Goal: Task Accomplishment & Management: Manage account settings

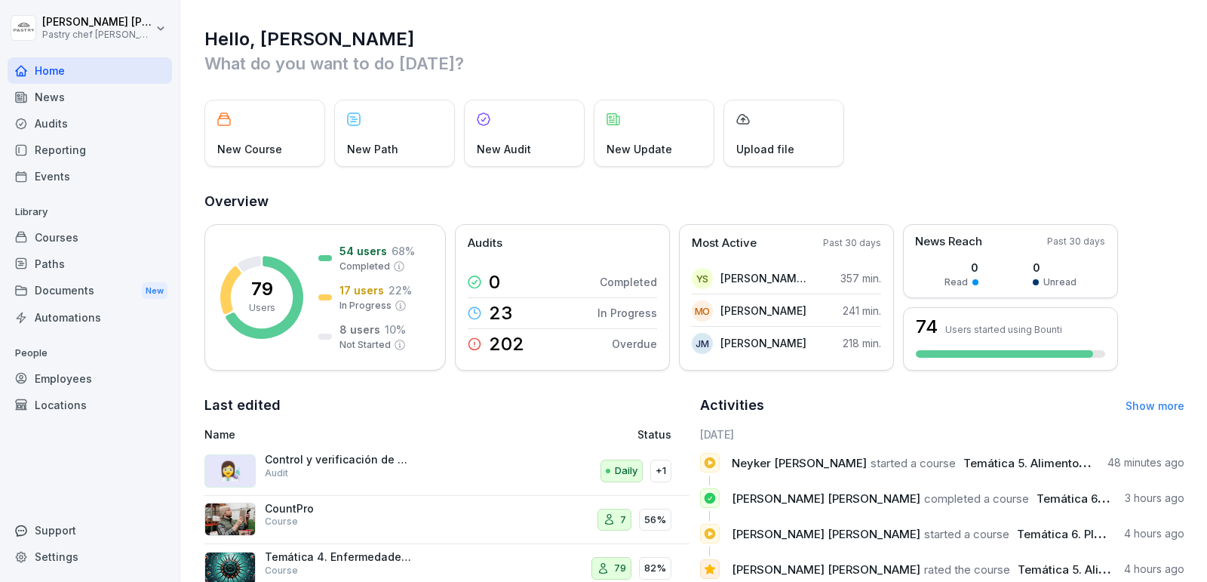
click at [48, 116] on div "Audits" at bounding box center [90, 123] width 164 height 26
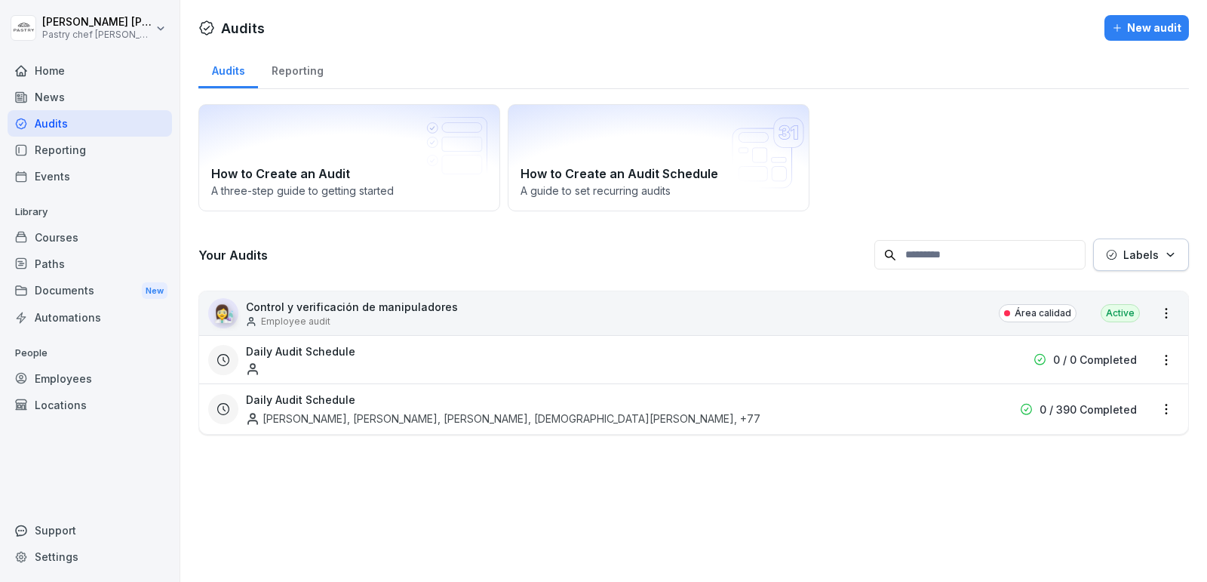
click at [382, 303] on p "Control y verificación de manipuladores" at bounding box center [352, 307] width 212 height 16
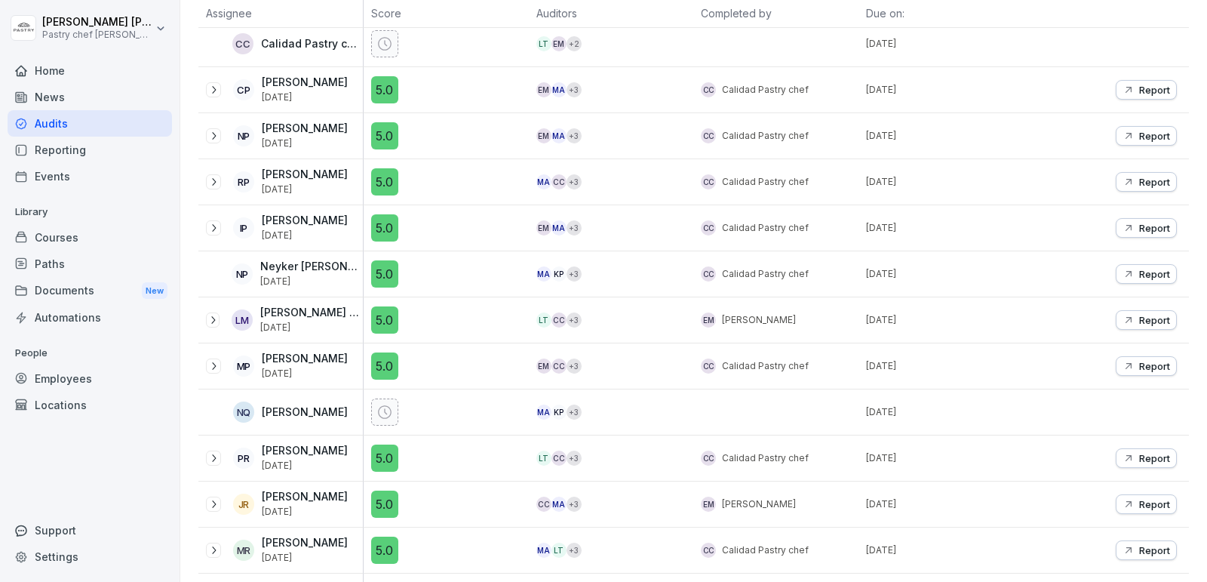
scroll to position [2655, 0]
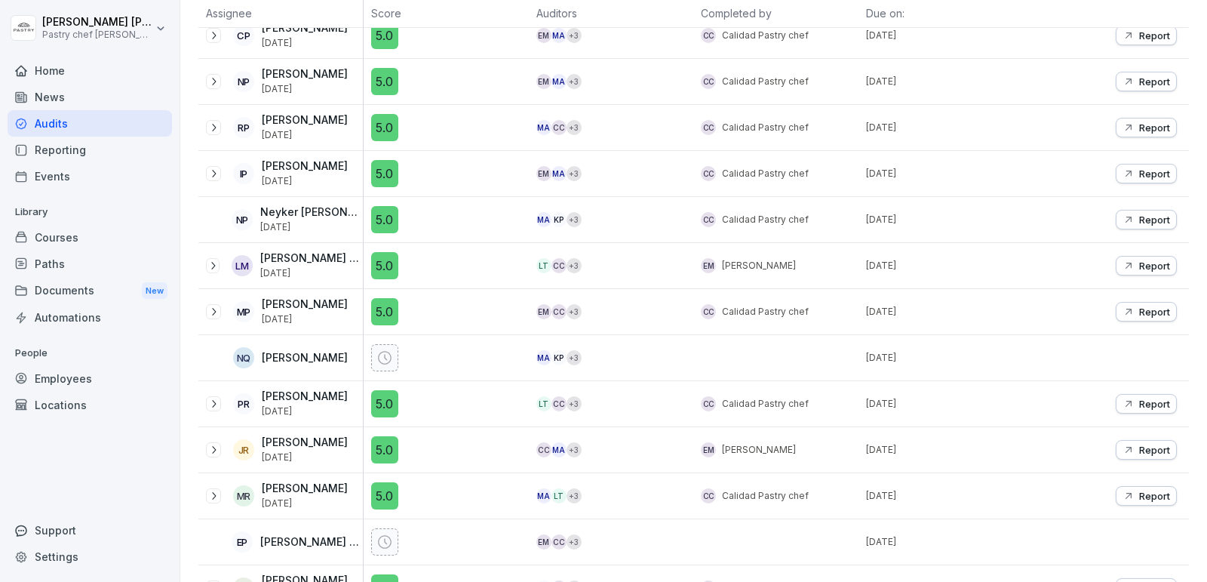
click at [382, 350] on icon at bounding box center [384, 357] width 15 height 15
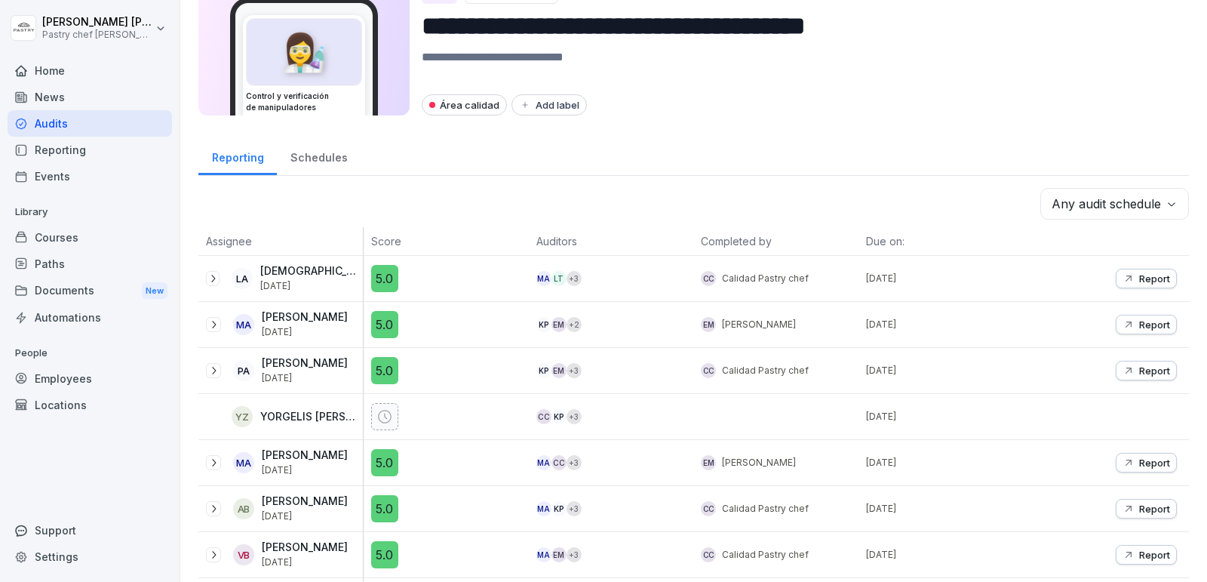
scroll to position [0, 0]
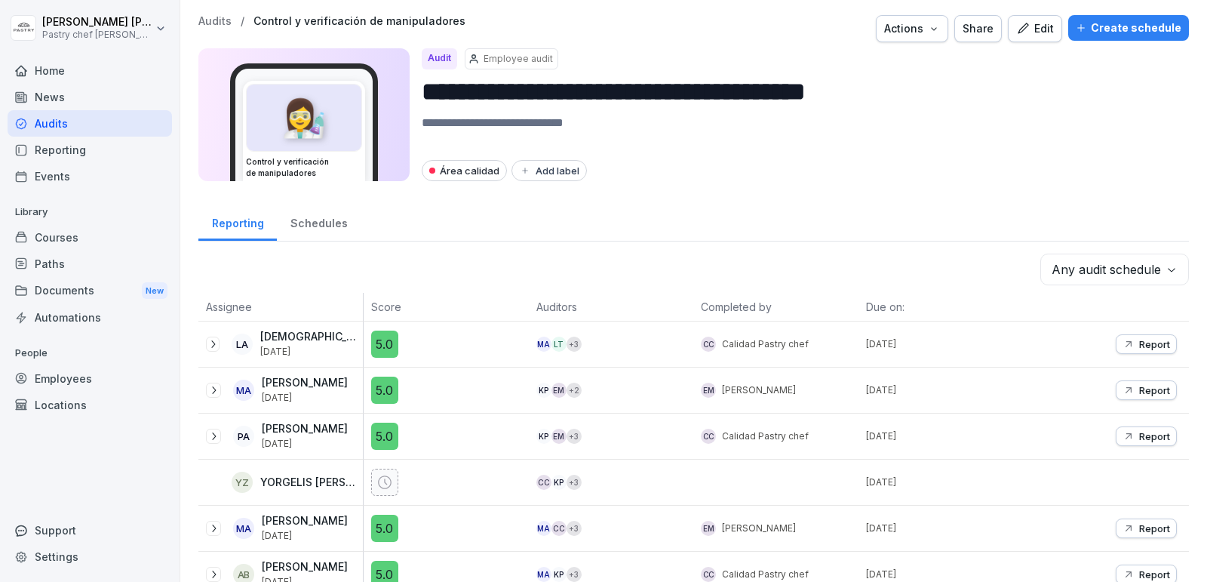
click at [208, 345] on icon at bounding box center [213, 344] width 12 height 12
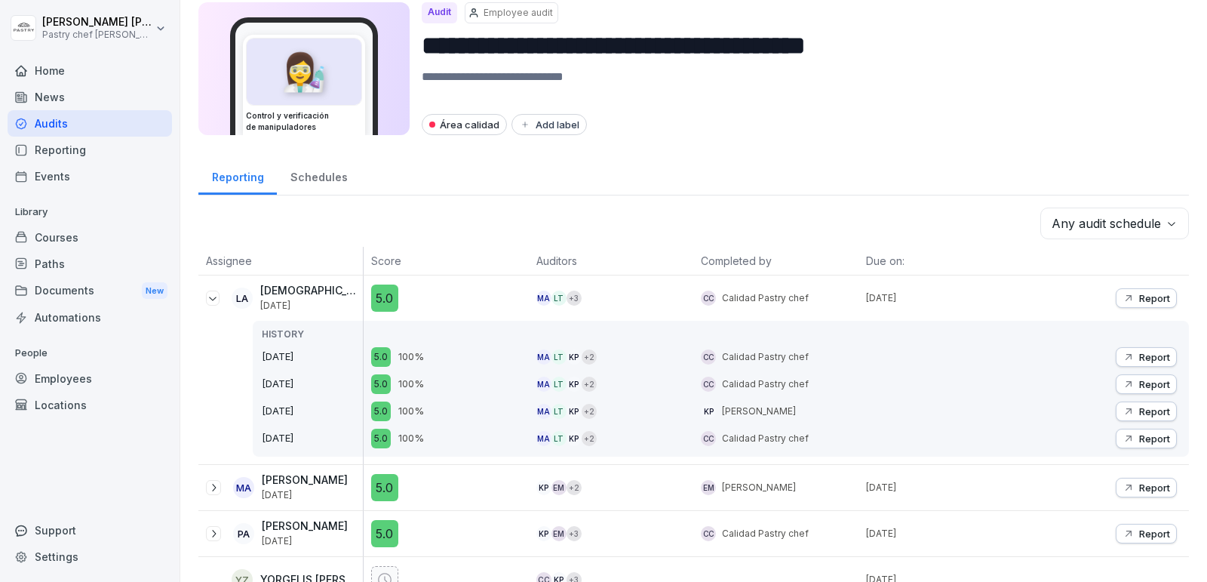
scroll to position [50, 0]
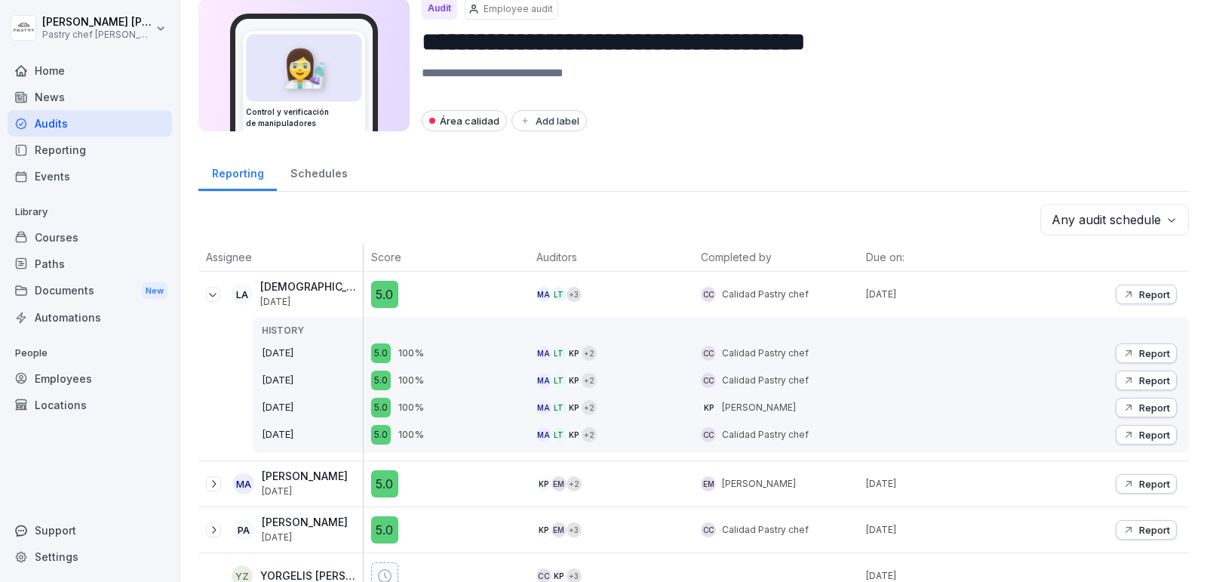
click at [216, 293] on icon at bounding box center [213, 295] width 8 height 4
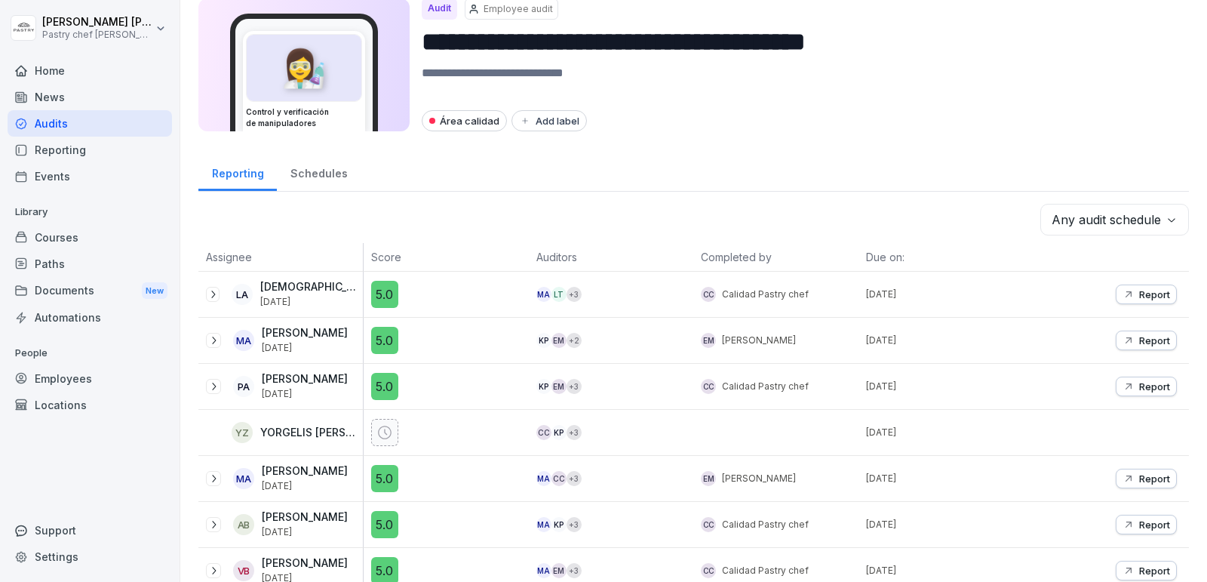
click at [1152, 288] on p "Report" at bounding box center [1154, 294] width 31 height 12
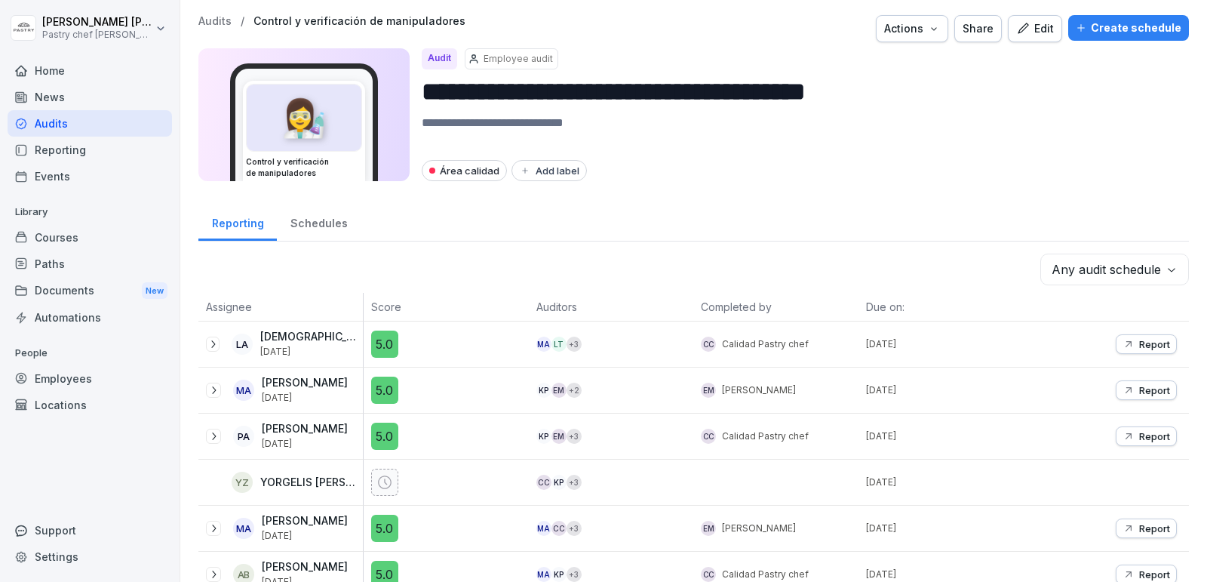
click at [76, 152] on div "Reporting" at bounding box center [90, 150] width 164 height 26
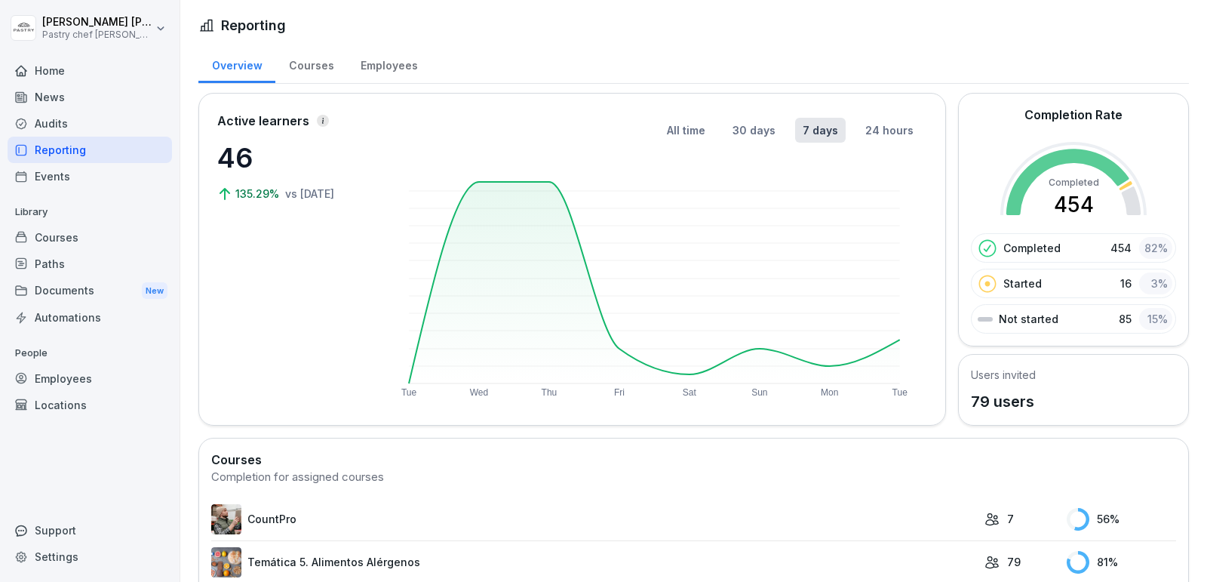
click at [373, 61] on div "Employees" at bounding box center [389, 64] width 84 height 38
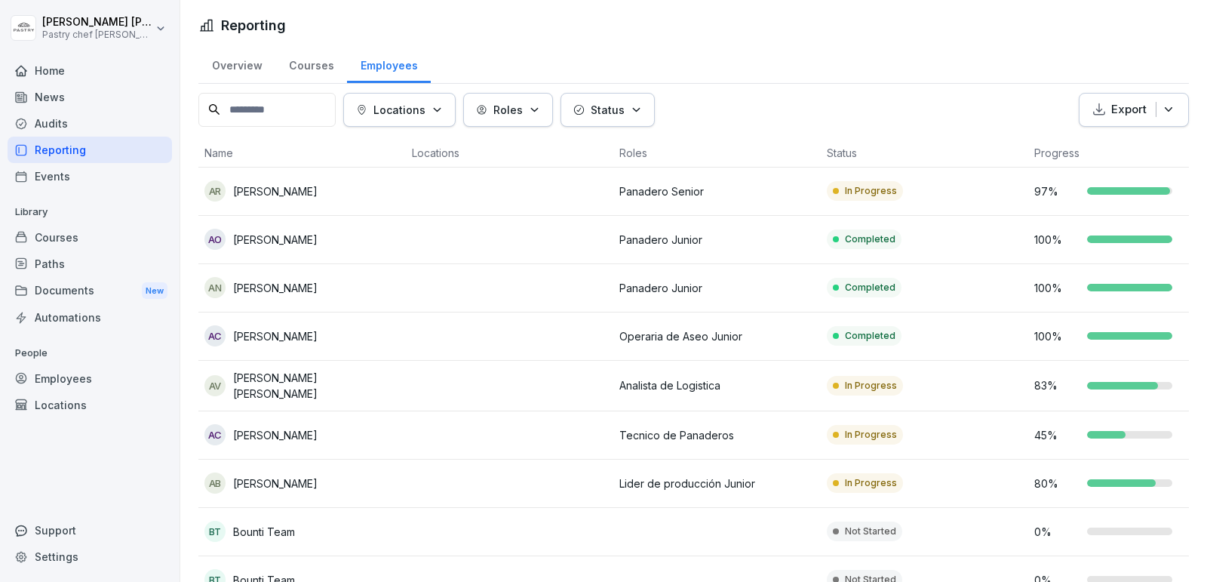
click at [442, 110] on icon "button" at bounding box center [436, 109] width 11 height 11
click at [571, 54] on html "[PERSON_NAME] Pastry chef Pastelería y Cocina gourmet Home News Audits Reportin…" at bounding box center [603, 291] width 1207 height 582
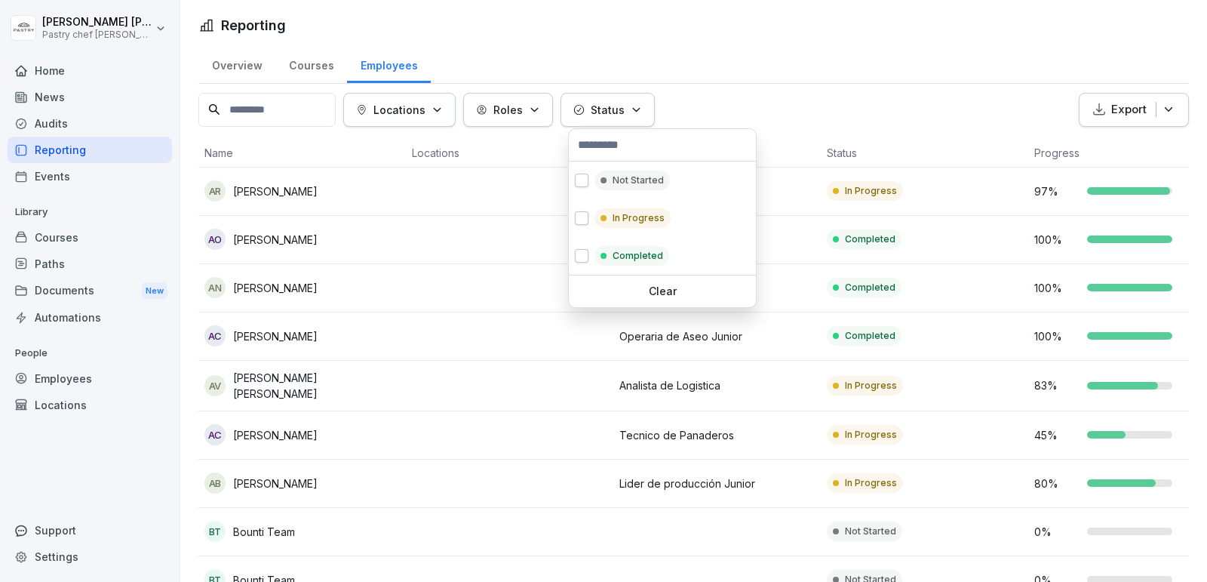
click at [649, 103] on button "Status" at bounding box center [607, 110] width 94 height 34
click at [717, 48] on html "[PERSON_NAME] Pastry chef Pastelería y Cocina gourmet Home News Audits Reportin…" at bounding box center [603, 291] width 1207 height 582
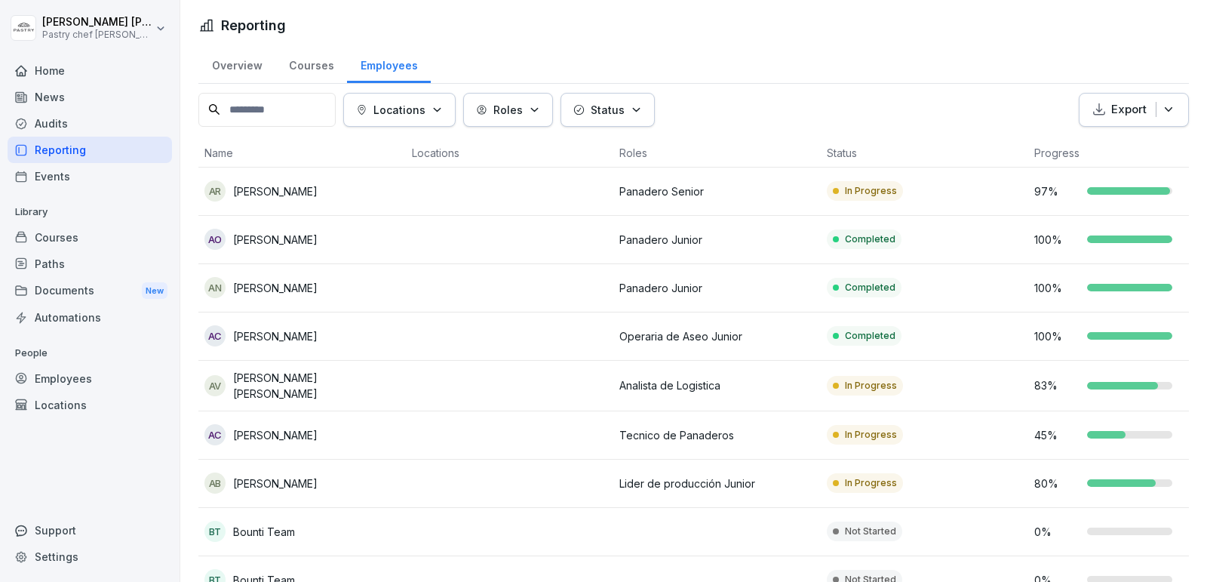
click at [88, 76] on div "Home" at bounding box center [90, 70] width 164 height 26
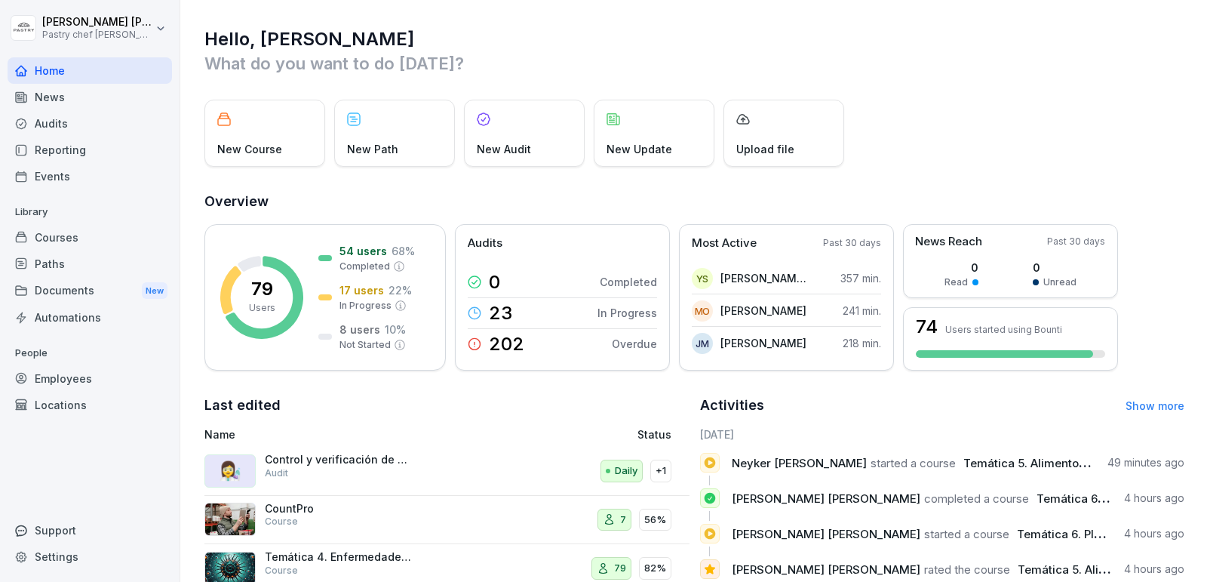
click at [66, 118] on div "Audits" at bounding box center [90, 123] width 164 height 26
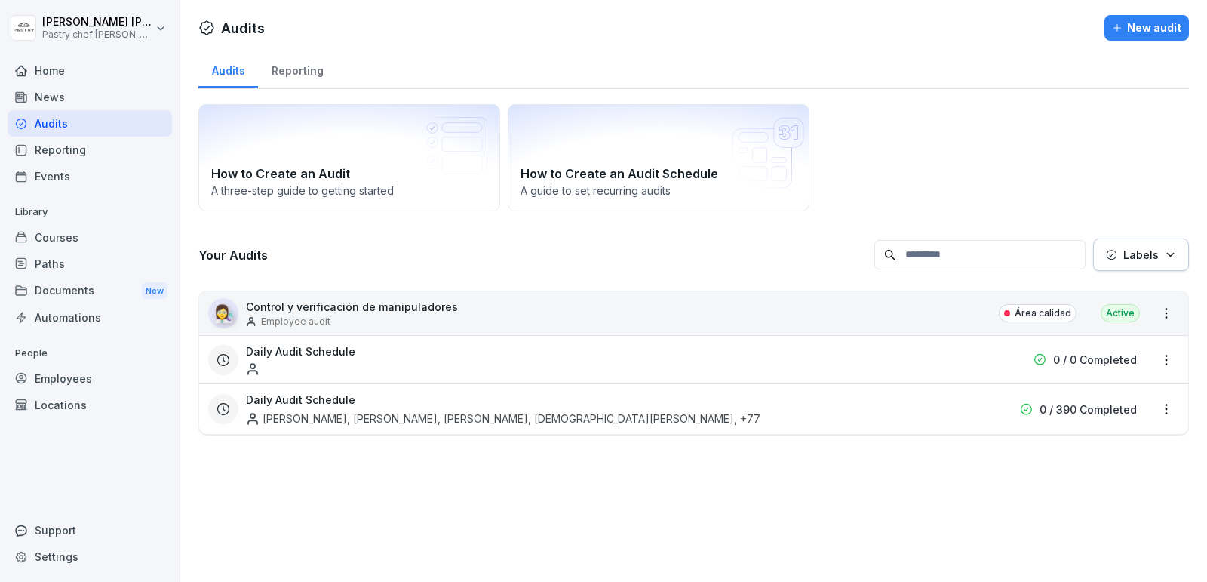
click at [115, 72] on div "Home" at bounding box center [90, 70] width 164 height 26
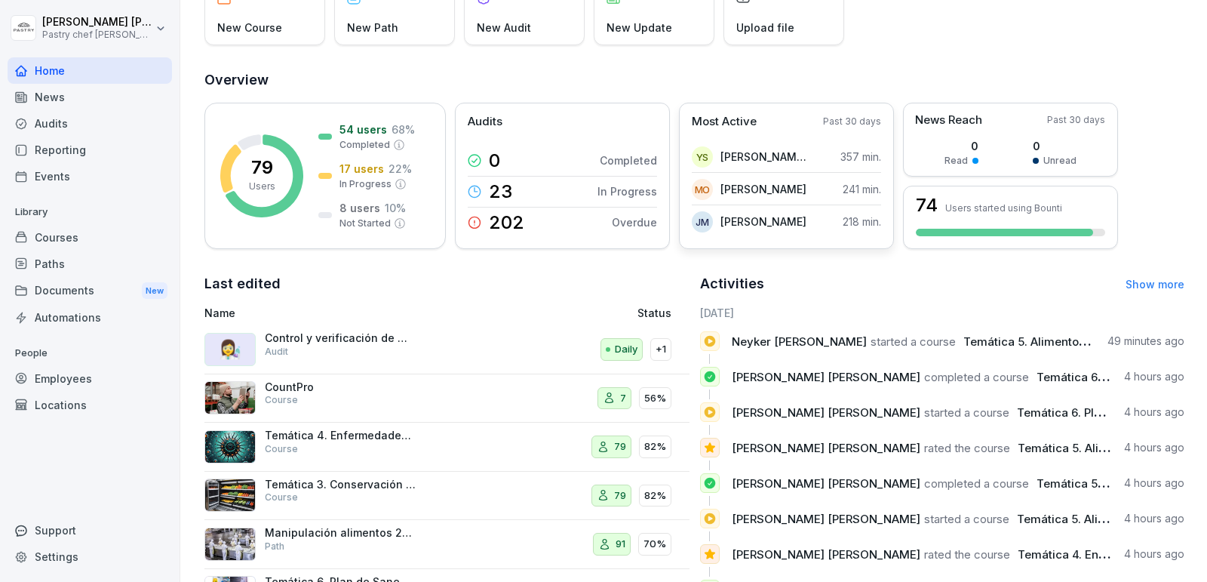
scroll to position [122, 0]
click at [425, 336] on div "👩‍🔬 Control y verificación de manipuladores Audit" at bounding box center [353, 348] width 299 height 36
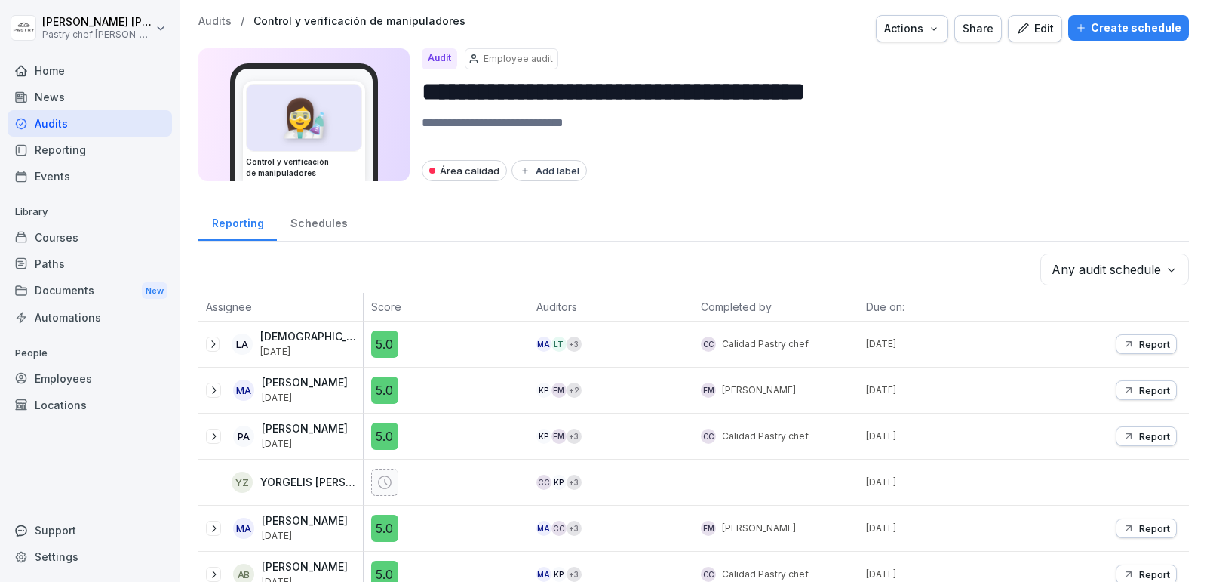
click at [940, 20] on div "Actions" at bounding box center [912, 28] width 56 height 17
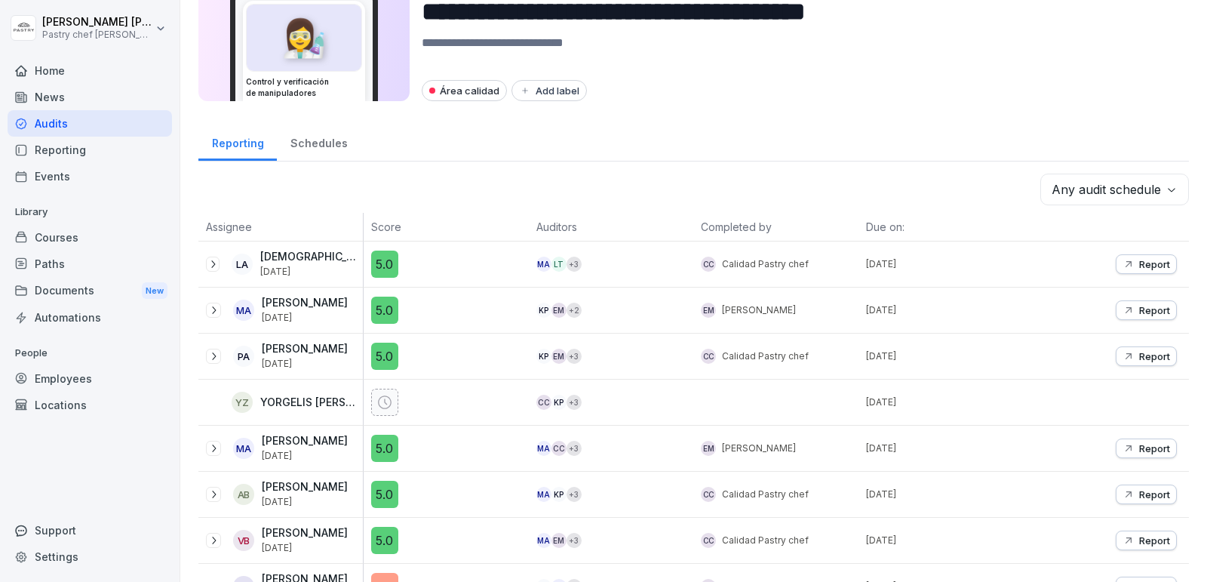
click at [211, 263] on icon at bounding box center [213, 264] width 12 height 12
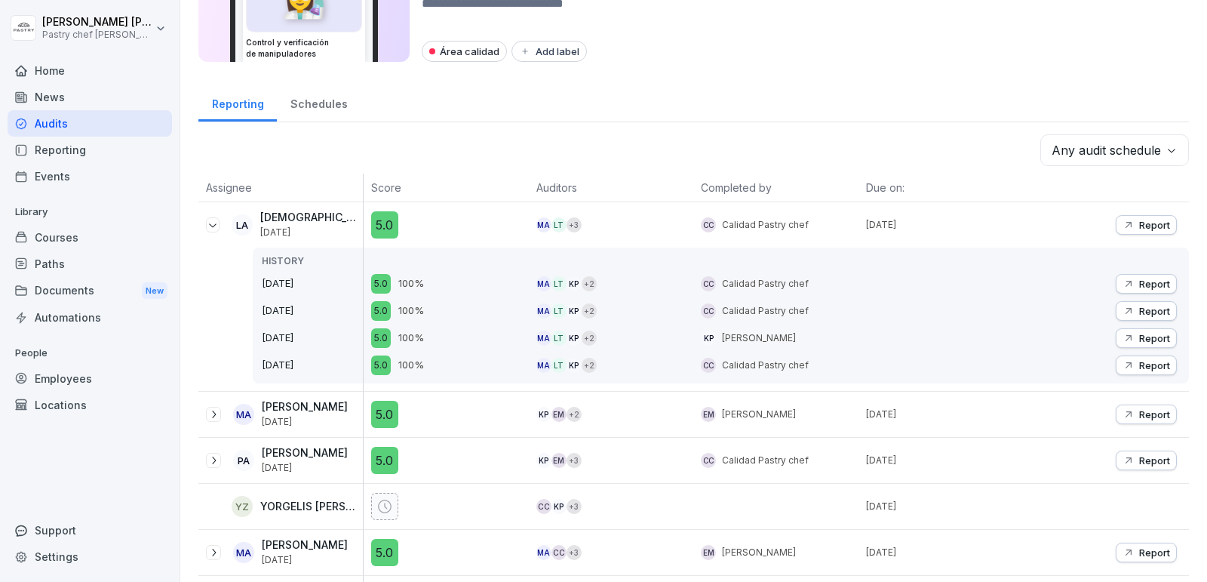
scroll to position [121, 0]
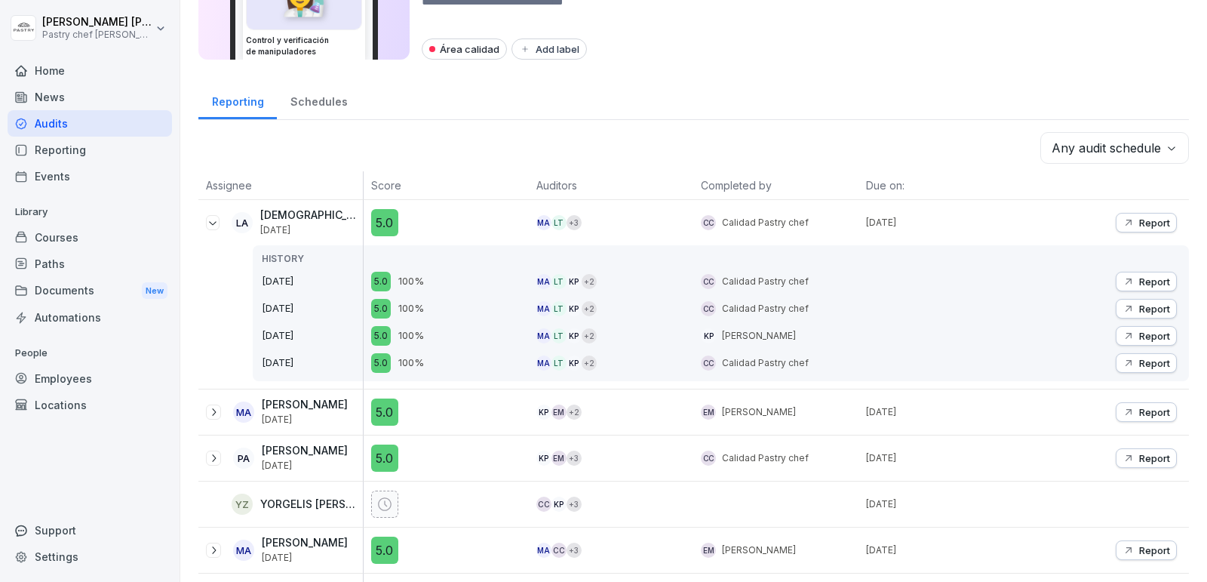
click at [1157, 278] on p "Report" at bounding box center [1154, 281] width 31 height 12
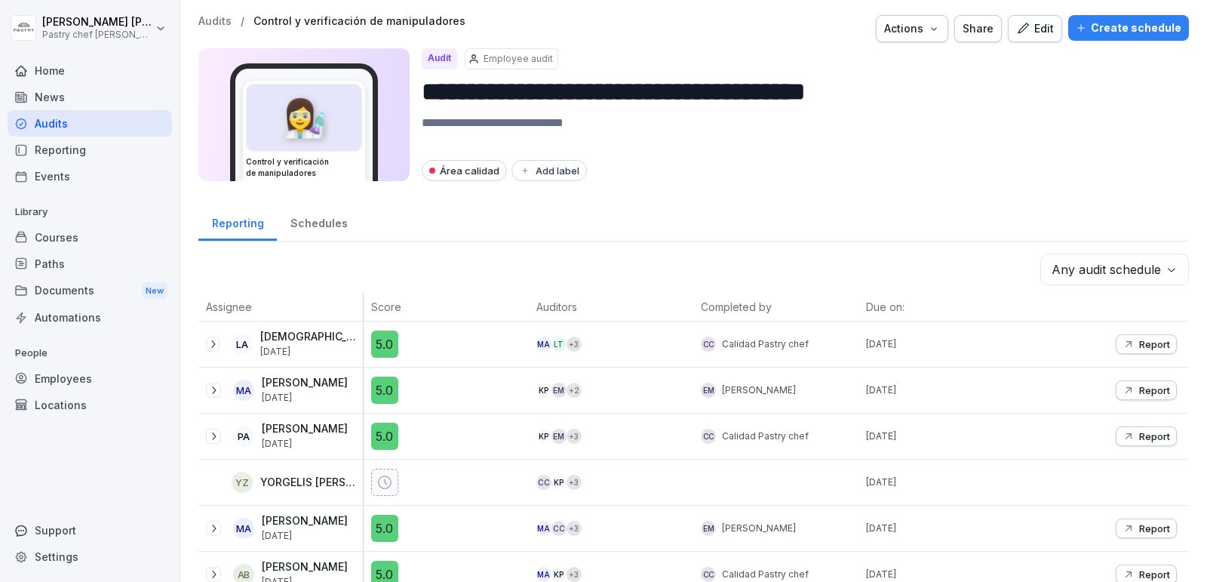
click at [1157, 338] on p "Report" at bounding box center [1154, 344] width 31 height 12
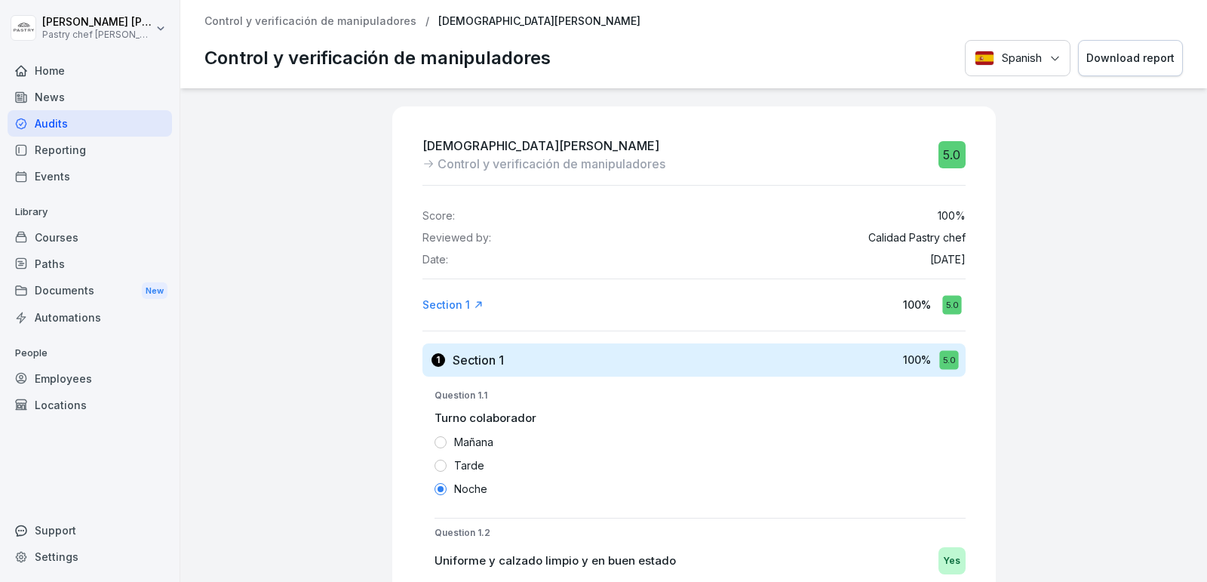
click at [94, 131] on div "Audits" at bounding box center [90, 123] width 164 height 26
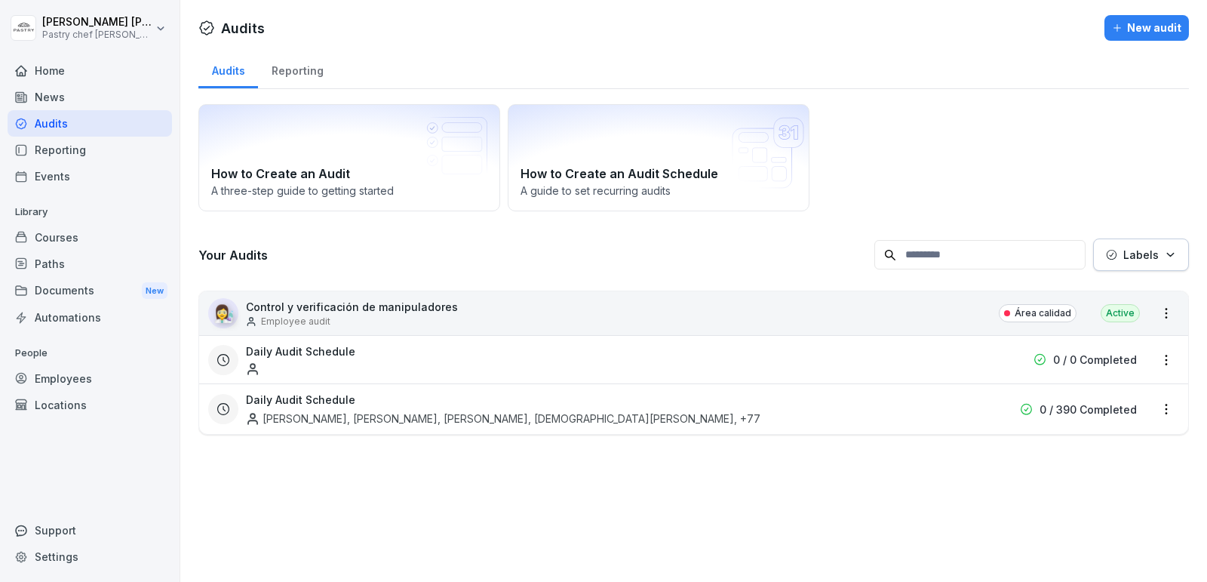
click at [1169, 306] on html "[PERSON_NAME] Pastry chef Pastelería y Cocina gourmet Home News Audits Reportin…" at bounding box center [603, 291] width 1207 height 582
click at [0, 0] on link "View all reports" at bounding box center [0, 0] width 0 height 0
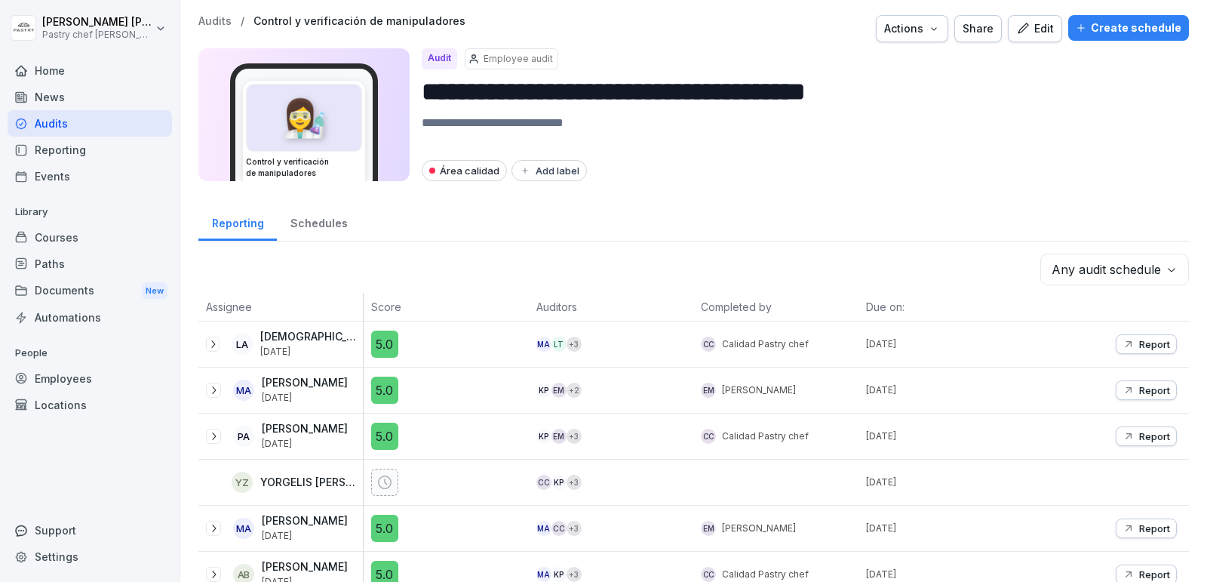
click at [324, 211] on div "Schedules" at bounding box center [319, 221] width 84 height 38
click at [306, 225] on div "Schedules" at bounding box center [319, 221] width 84 height 38
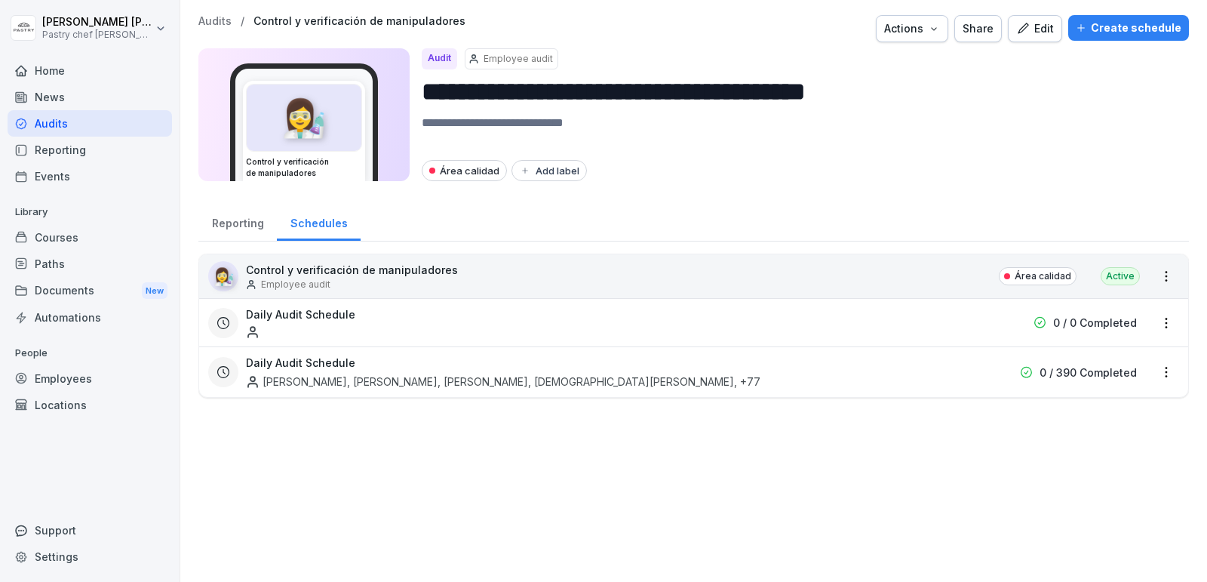
click at [232, 225] on div "Reporting" at bounding box center [237, 221] width 78 height 38
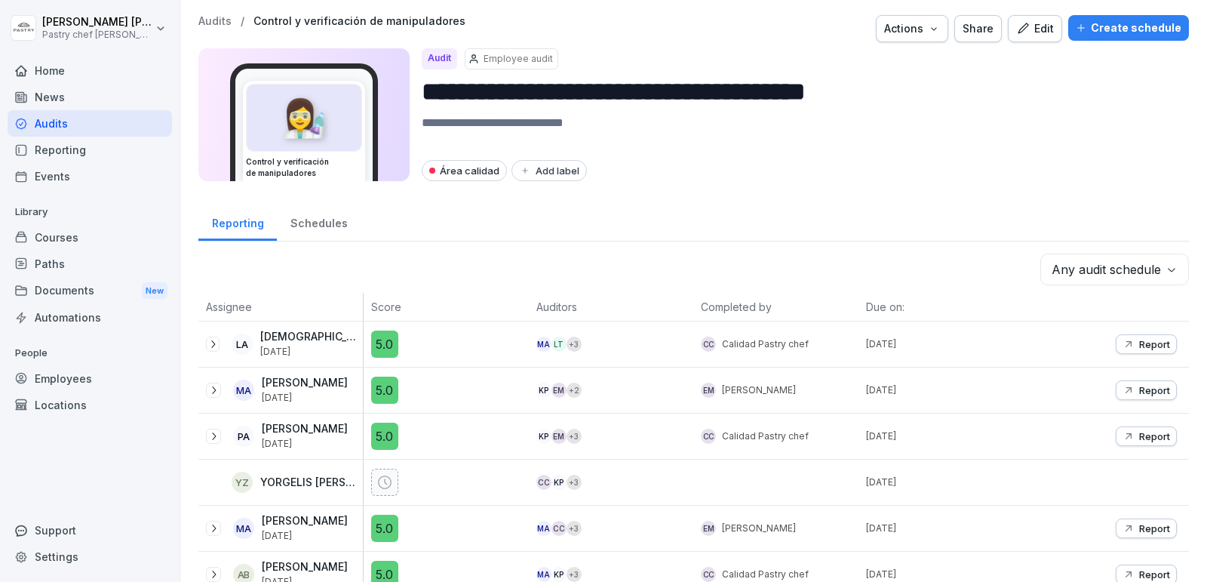
click at [78, 142] on div "Reporting" at bounding box center [90, 150] width 164 height 26
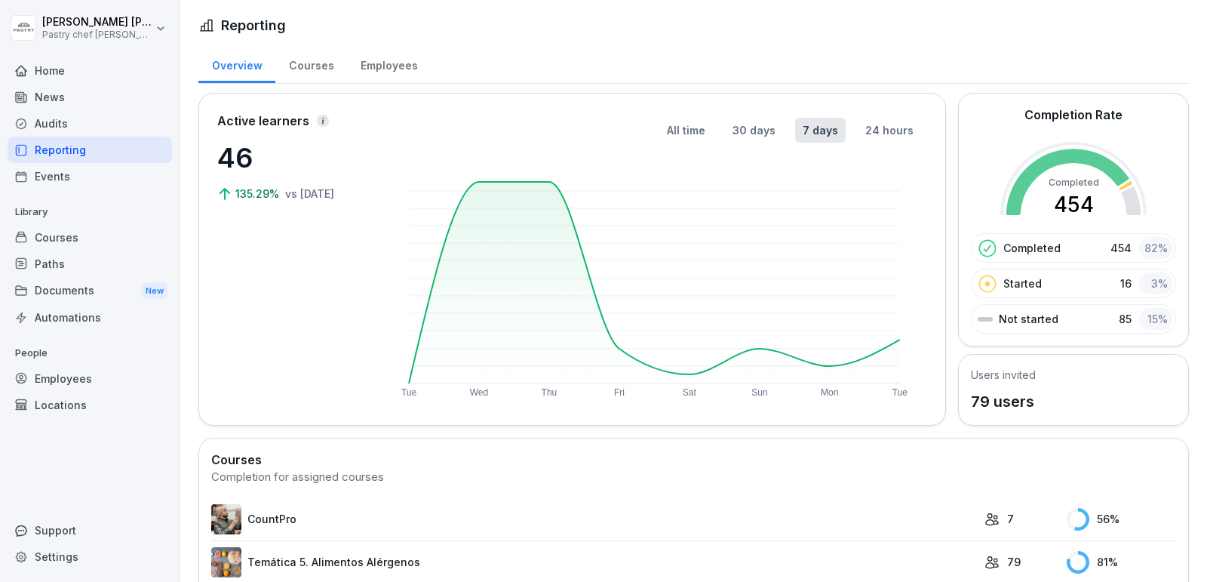
click at [315, 66] on div "Courses" at bounding box center [311, 64] width 72 height 38
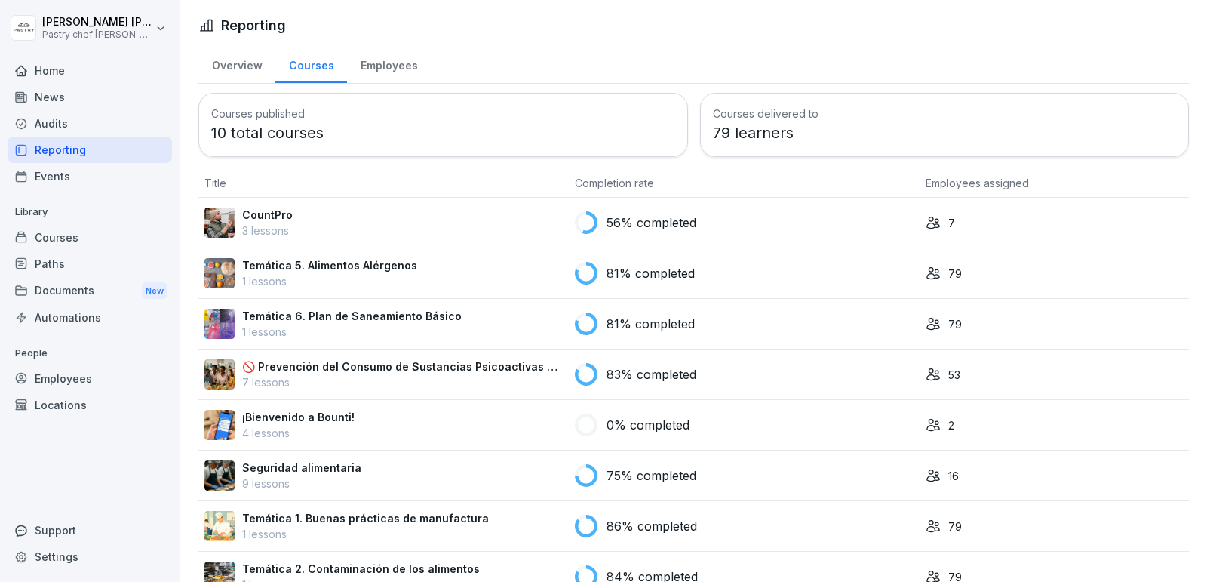
click at [376, 65] on div "Employees" at bounding box center [389, 64] width 84 height 38
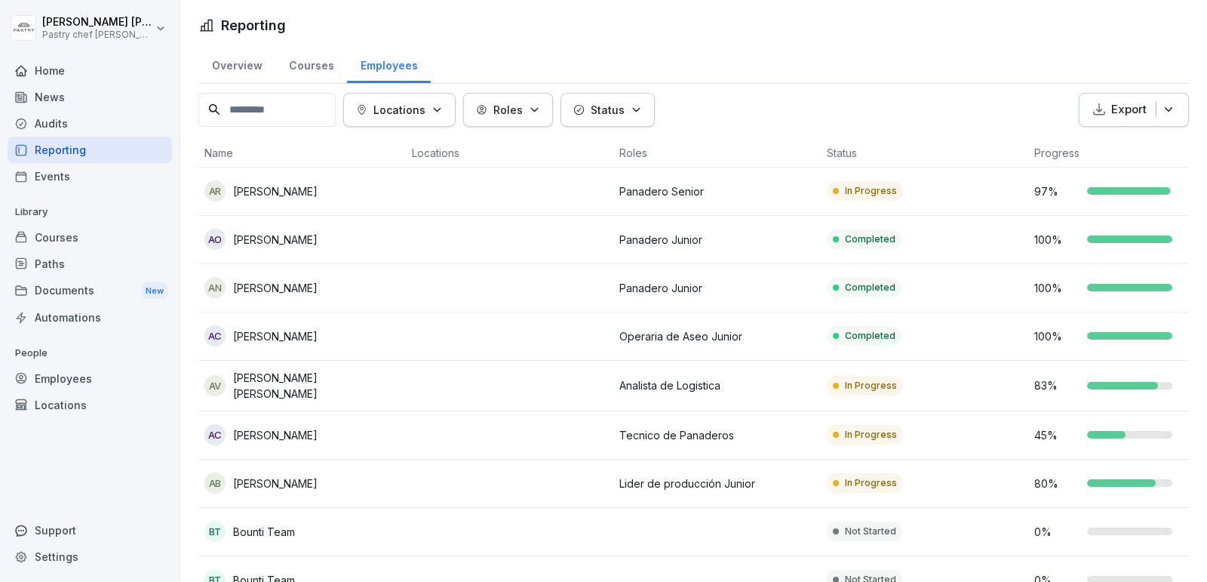
click at [63, 87] on div "News" at bounding box center [90, 97] width 164 height 26
click at [82, 75] on div "Home" at bounding box center [90, 70] width 164 height 26
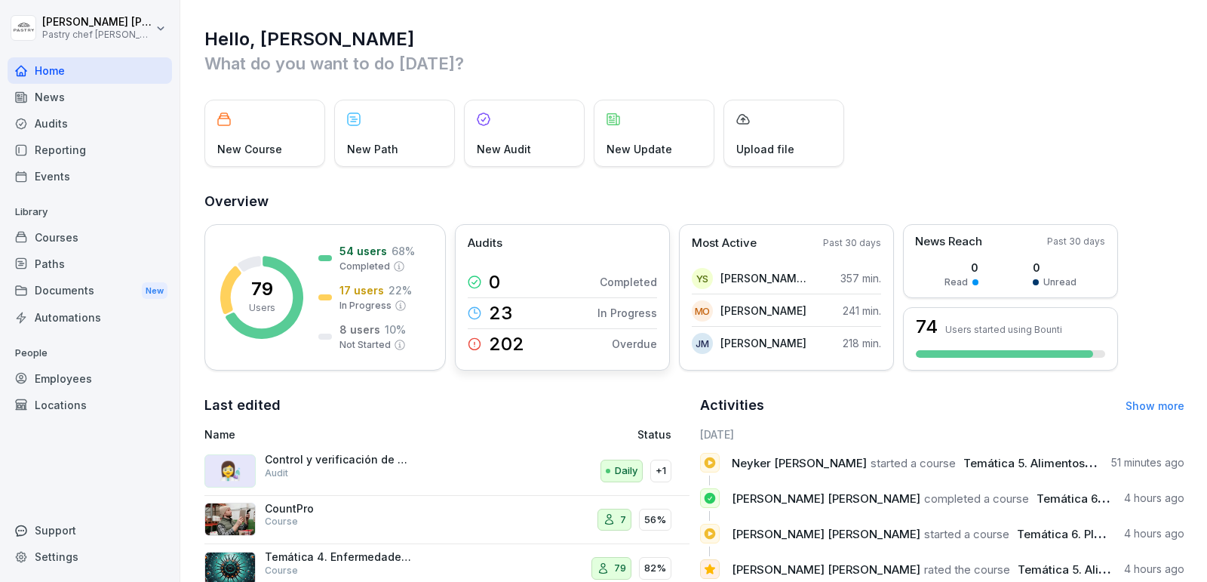
click at [543, 304] on div "23 In Progress" at bounding box center [562, 313] width 189 height 32
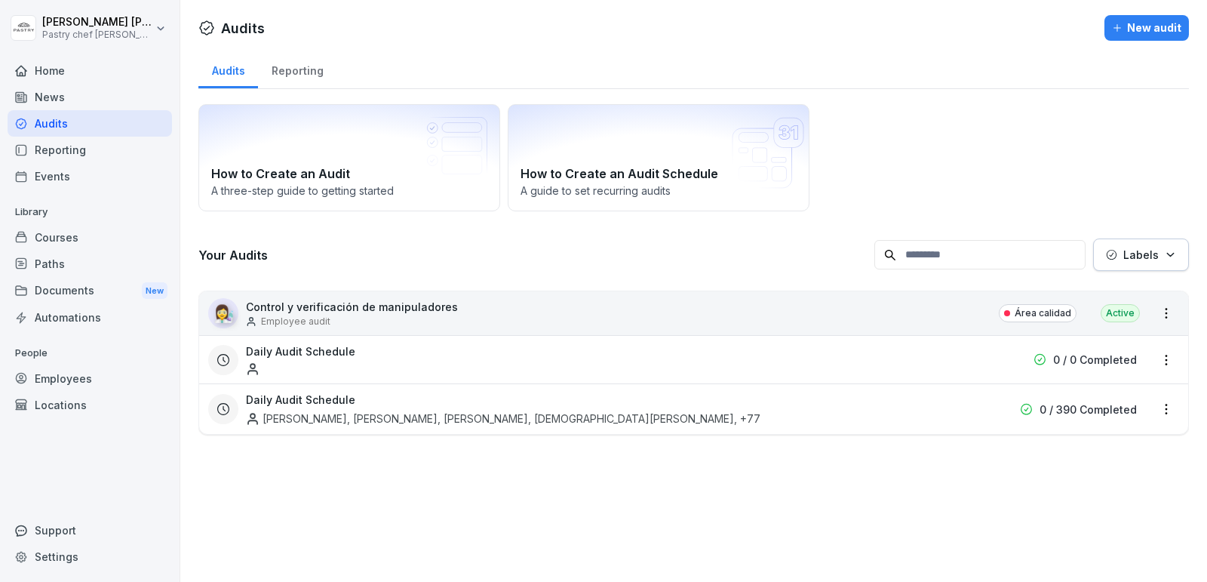
click at [388, 315] on div "Employee audit" at bounding box center [352, 322] width 212 height 14
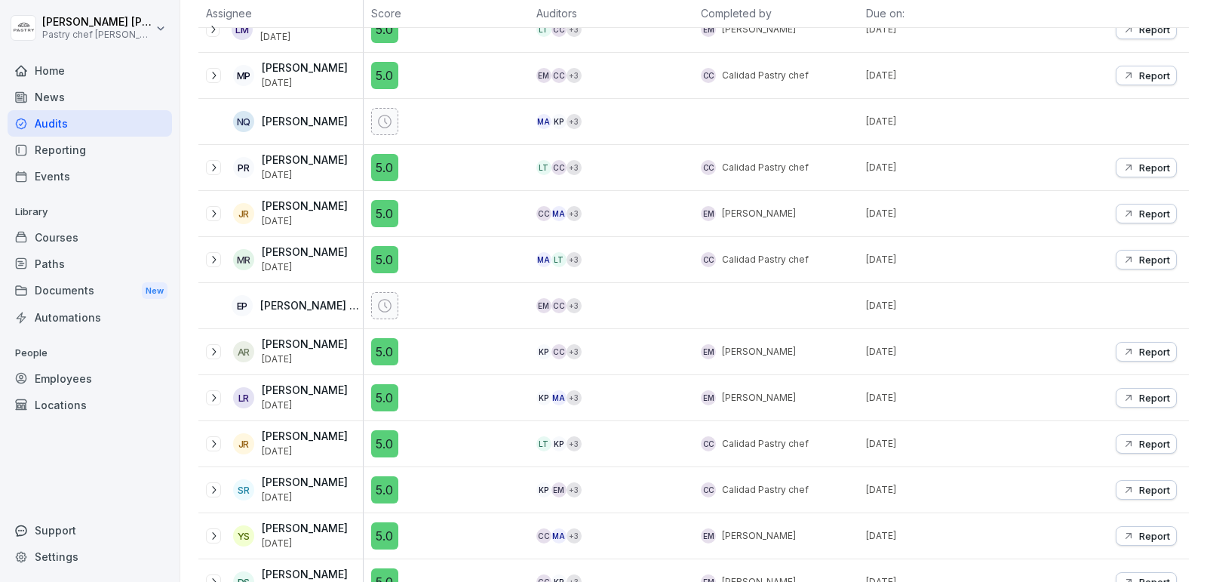
scroll to position [2996, 0]
